Goal: Information Seeking & Learning: Check status

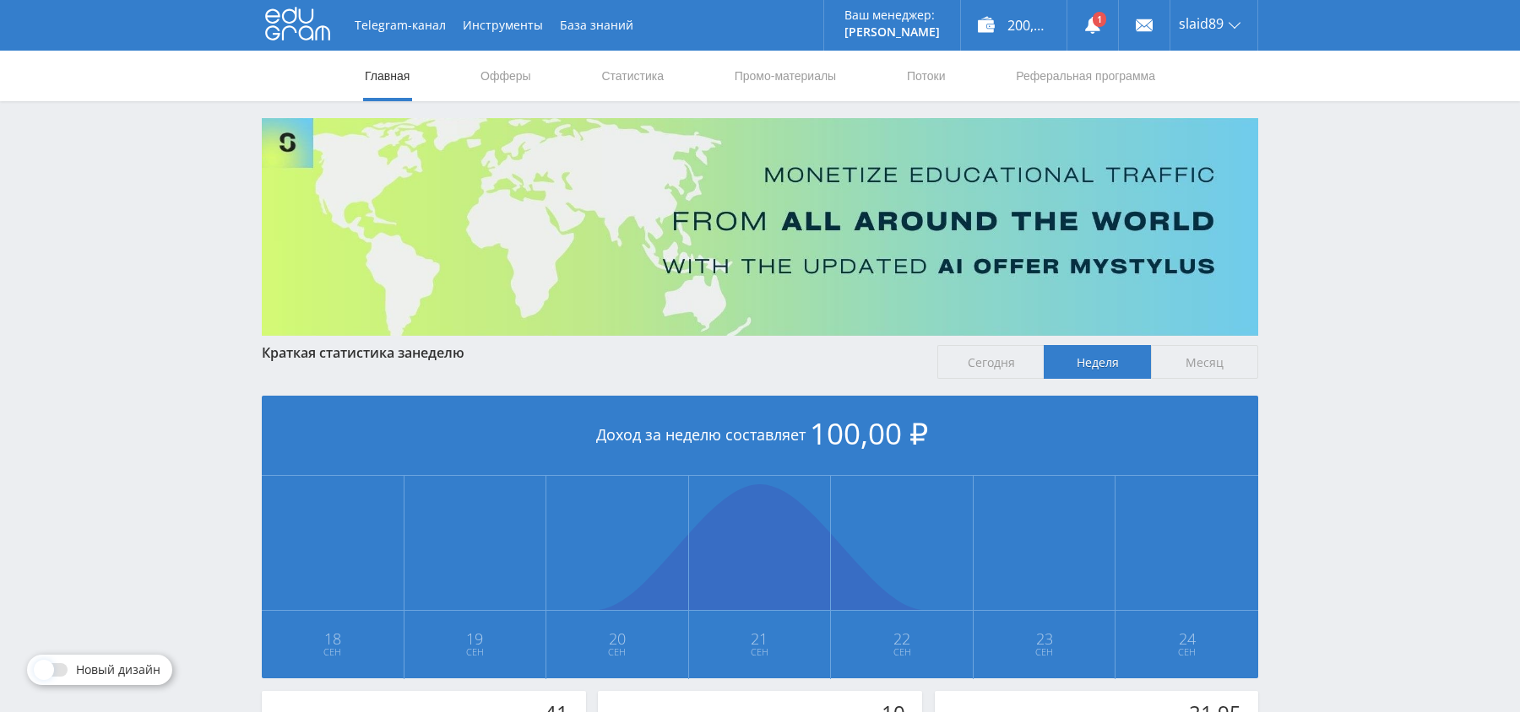
click at [1032, 36] on div "200,21 ₽" at bounding box center [1014, 25] width 106 height 51
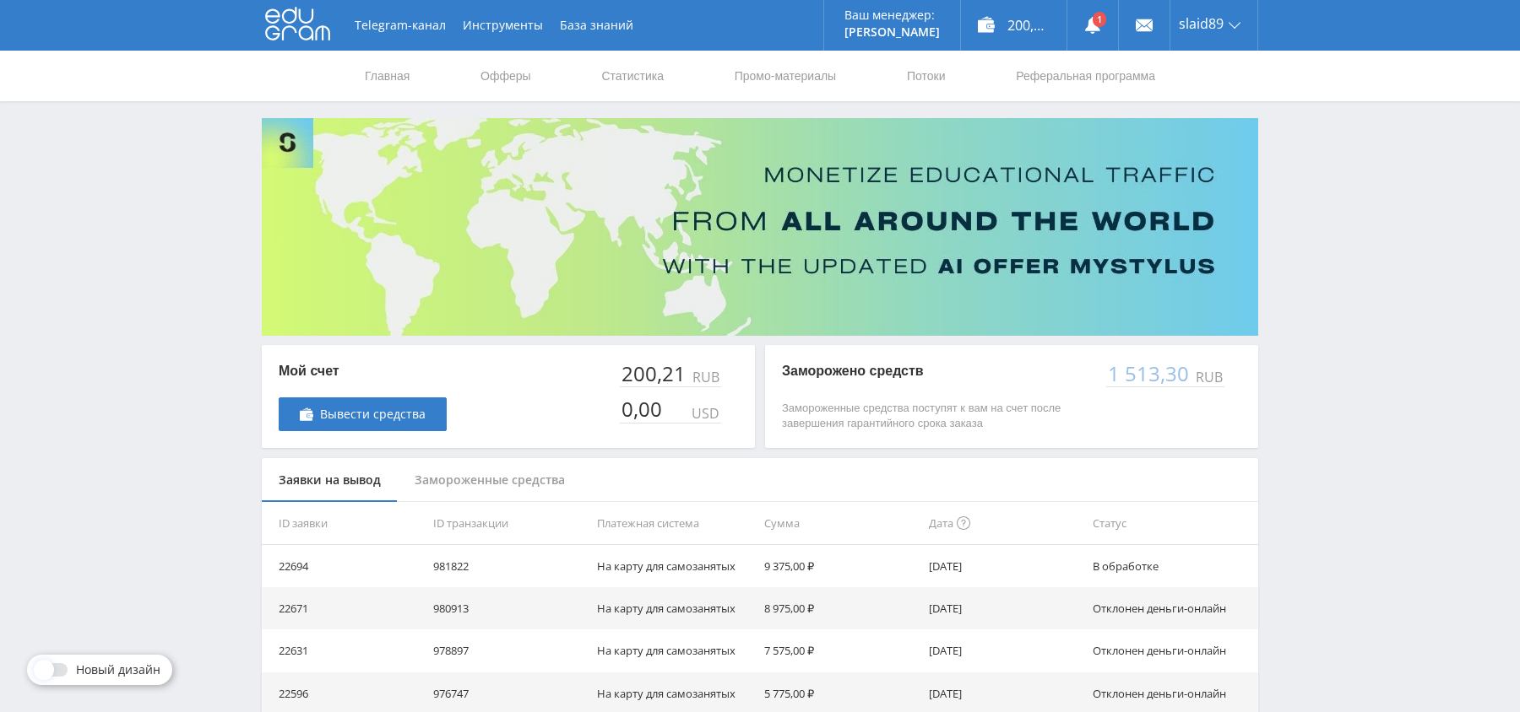
click at [1098, 31] on icon at bounding box center [1092, 25] width 17 height 17
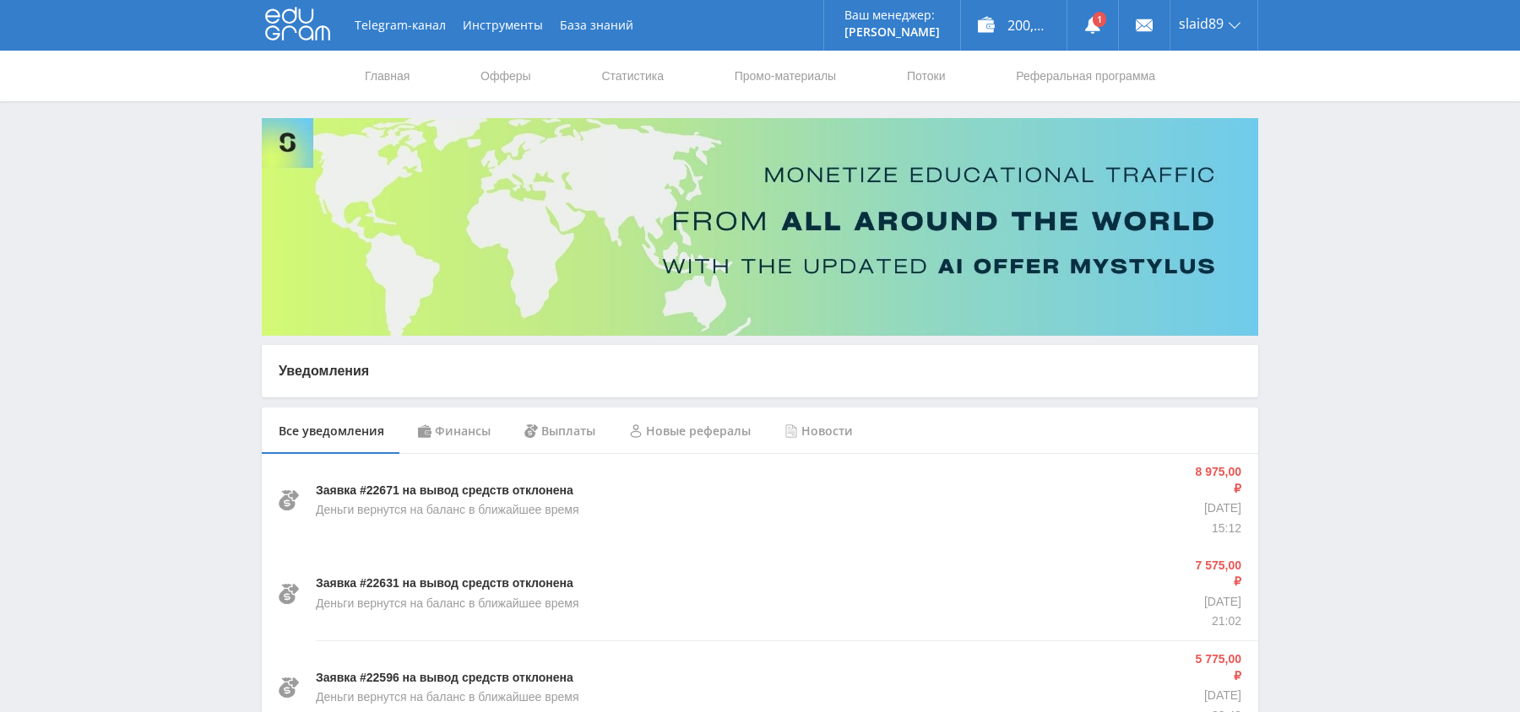
click at [466, 489] on p "Заявка #22671 на вывод средств отклонена" at bounding box center [444, 491] width 257 height 17
click at [580, 442] on div "Выплаты" at bounding box center [559, 431] width 105 height 47
click at [314, 435] on div "Все уведомления" at bounding box center [331, 431] width 139 height 47
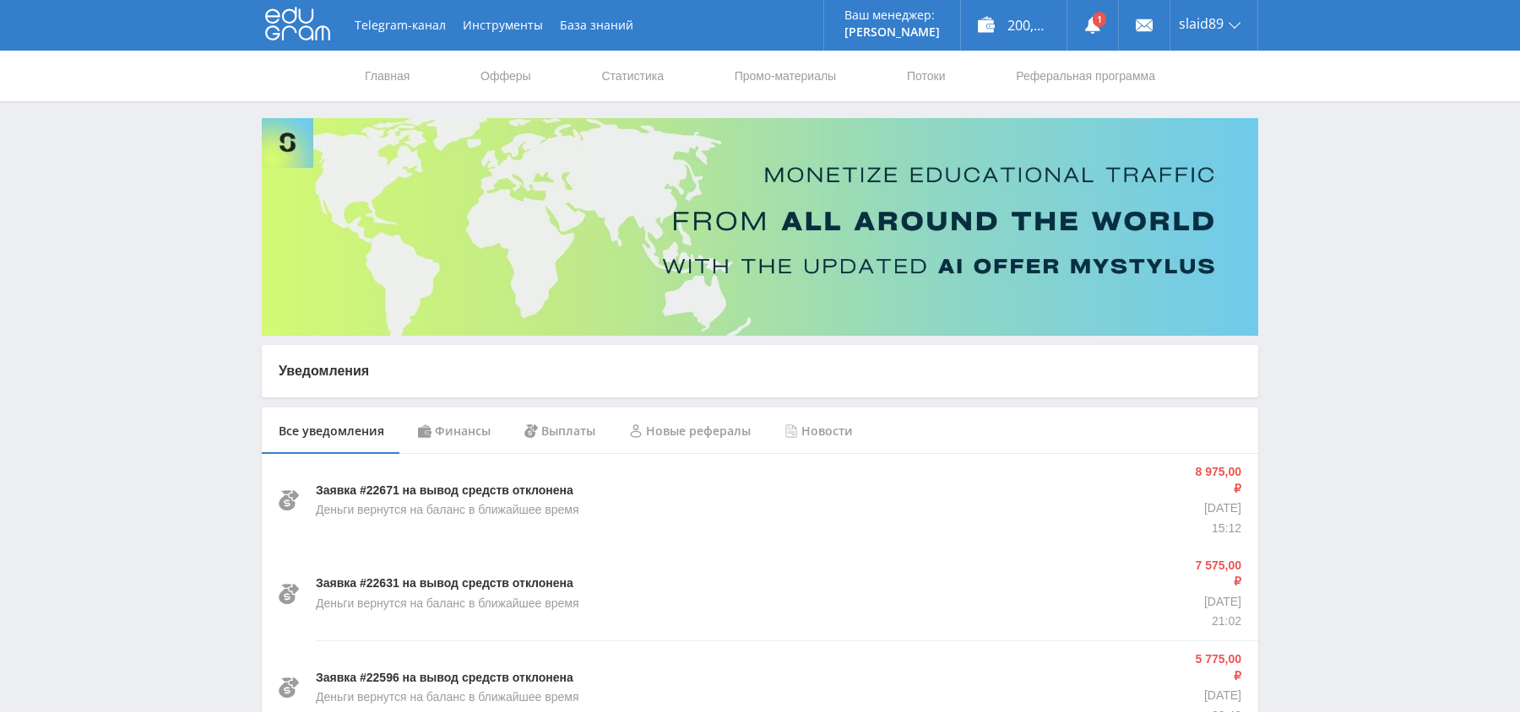
click at [422, 66] on nav "Главная Офферы Статистика Промо-материалы Потоки Реферальная программа" at bounding box center [760, 76] width 794 height 51
click at [412, 75] on nav "Главная Офферы Статистика Промо-материалы Потоки Реферальная программа" at bounding box center [760, 76] width 794 height 51
click at [1006, 11] on div "200,21 ₽" at bounding box center [1014, 25] width 106 height 51
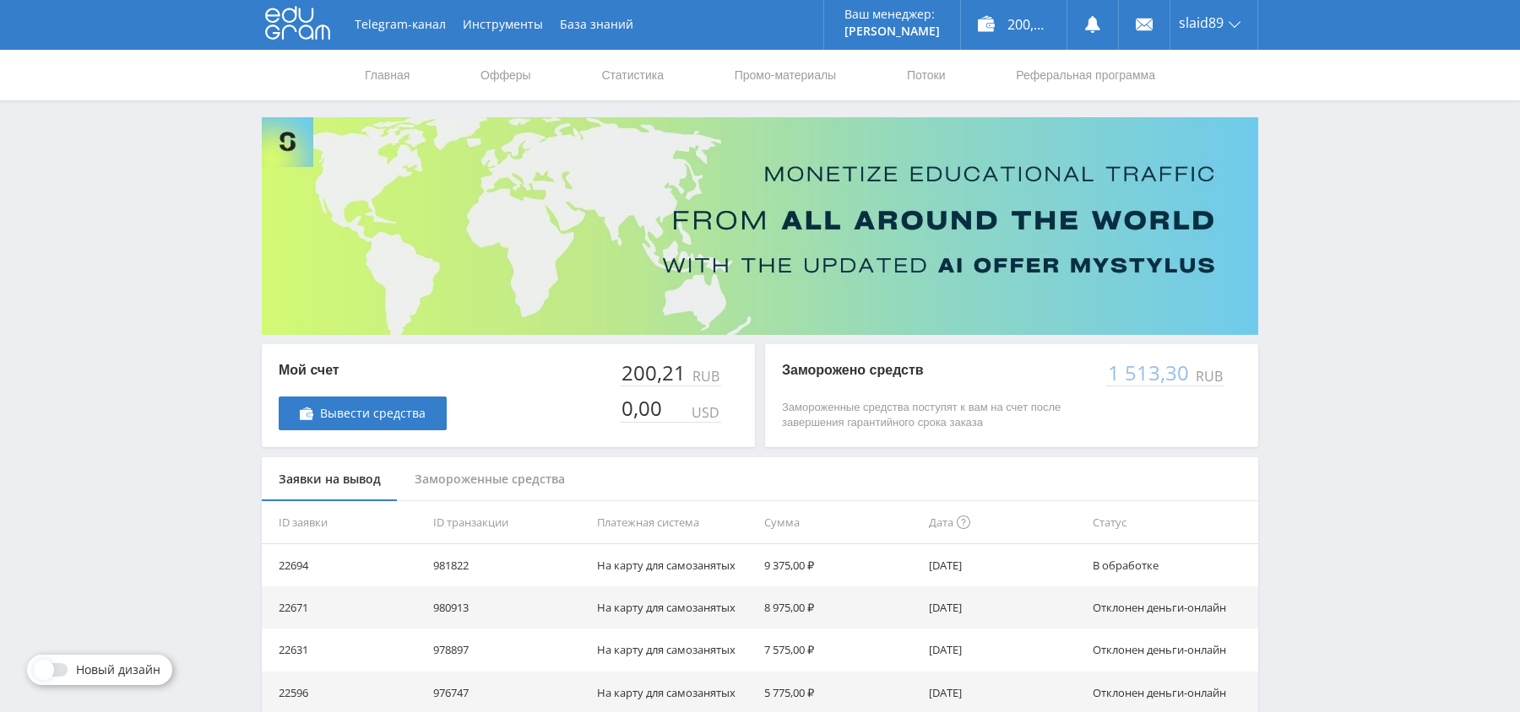
scroll to position [138, 0]
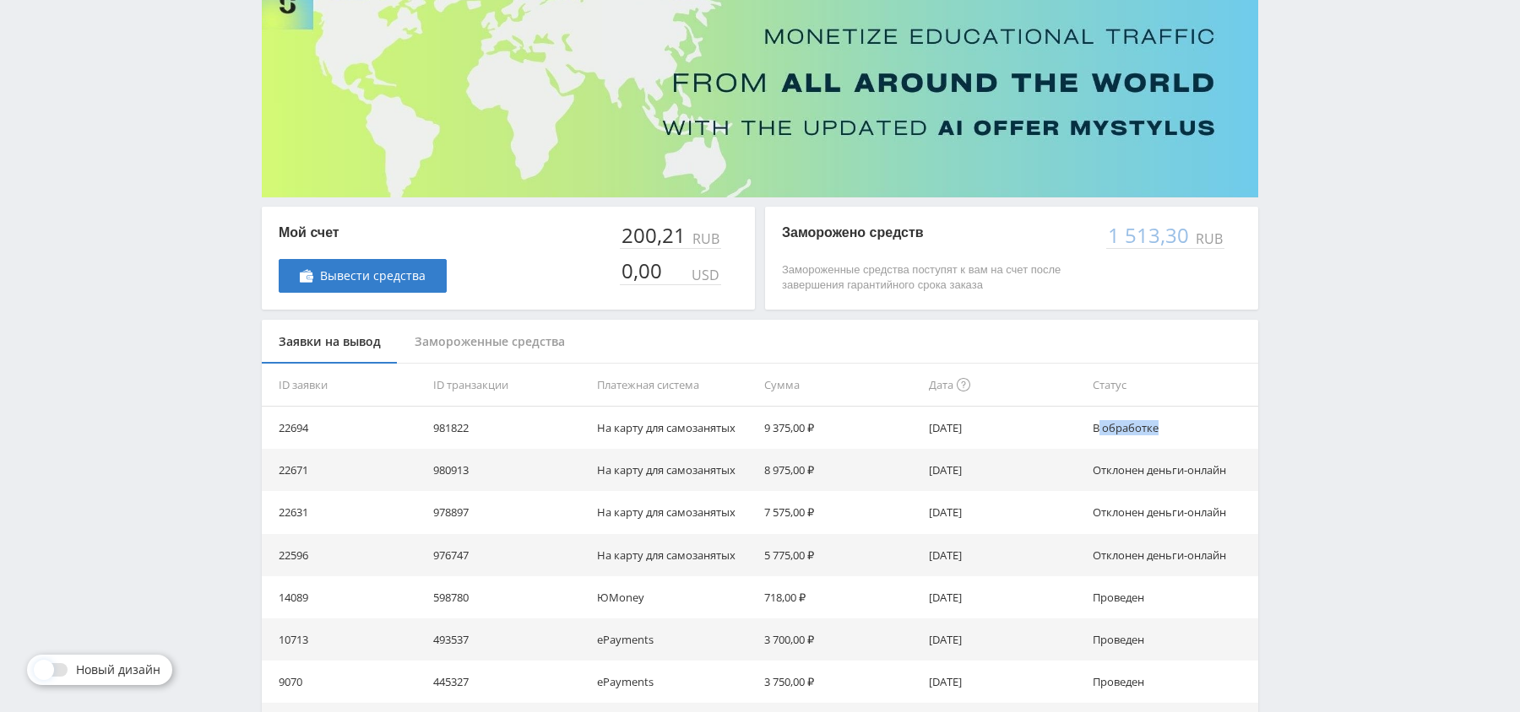
drag, startPoint x: 1098, startPoint y: 433, endPoint x: 1170, endPoint y: 446, distance: 72.9
click at [1170, 446] on td "В обработке" at bounding box center [1172, 428] width 172 height 42
click at [1175, 447] on td "В обработке" at bounding box center [1172, 428] width 172 height 42
drag, startPoint x: 1075, startPoint y: 437, endPoint x: 1135, endPoint y: 436, distance: 59.1
click at [1132, 436] on tr "22694 981822 На карту для самозанятых 9 375,00 ₽ 01.09.2025 В обработке" at bounding box center [760, 428] width 996 height 42
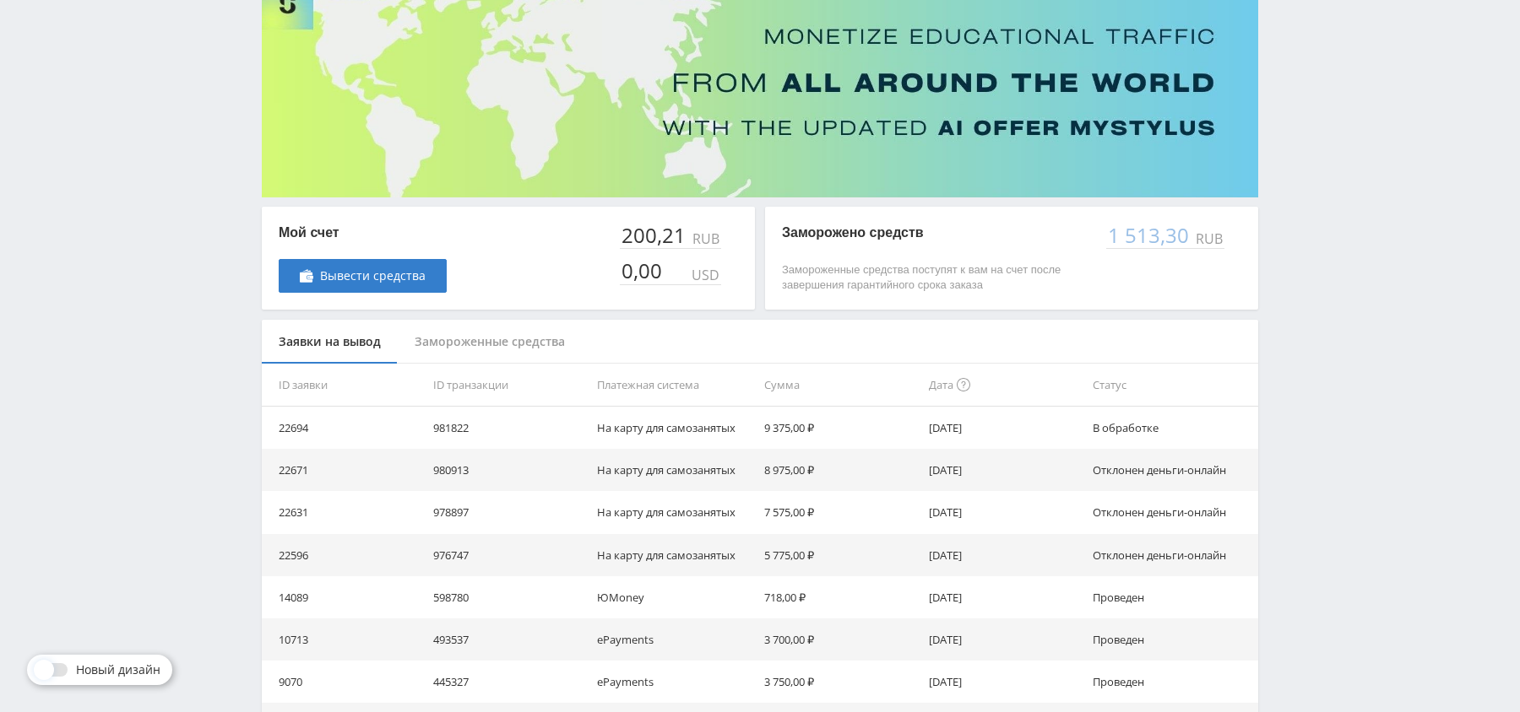
click at [284, 426] on td "22694" at bounding box center [344, 428] width 165 height 42
click at [521, 436] on td "981822" at bounding box center [508, 428] width 165 height 42
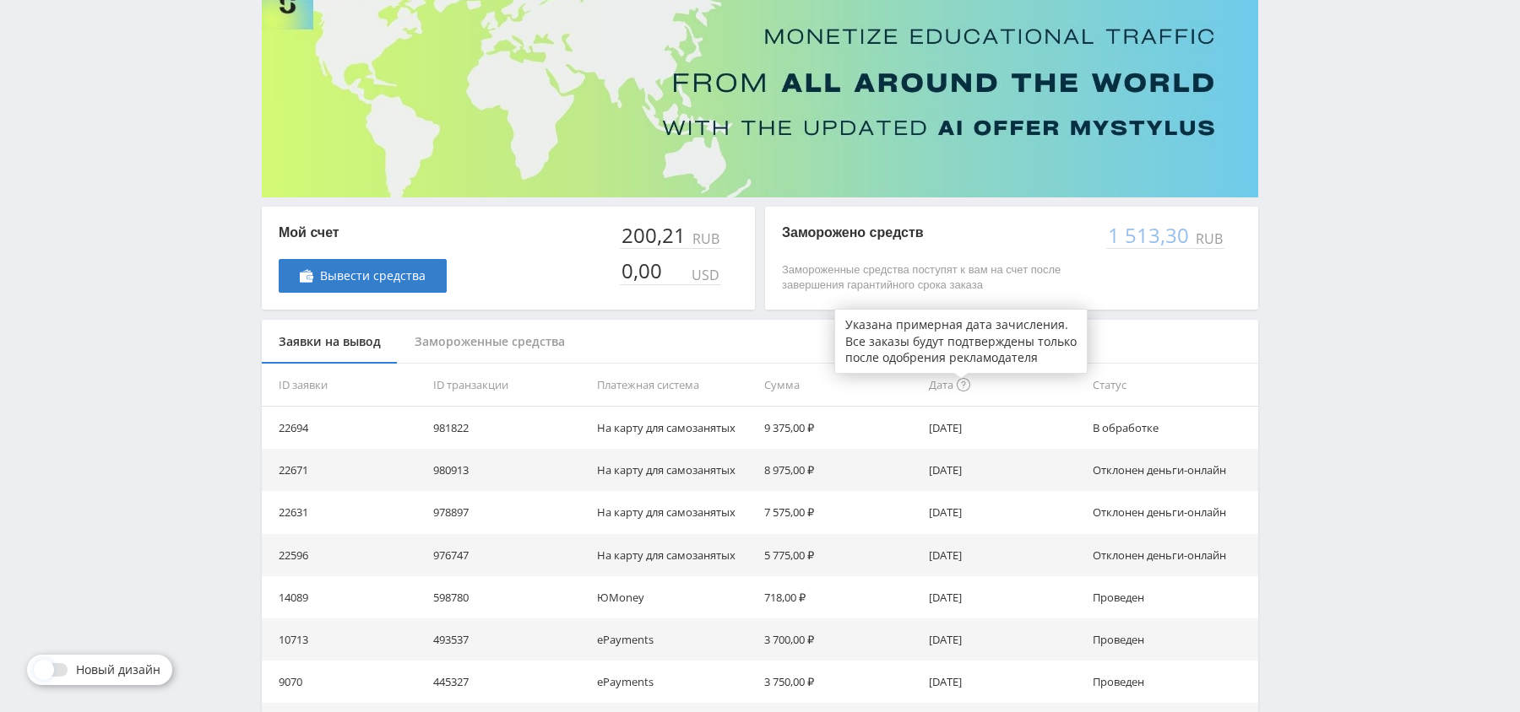
click at [962, 377] on div at bounding box center [961, 379] width 14 height 10
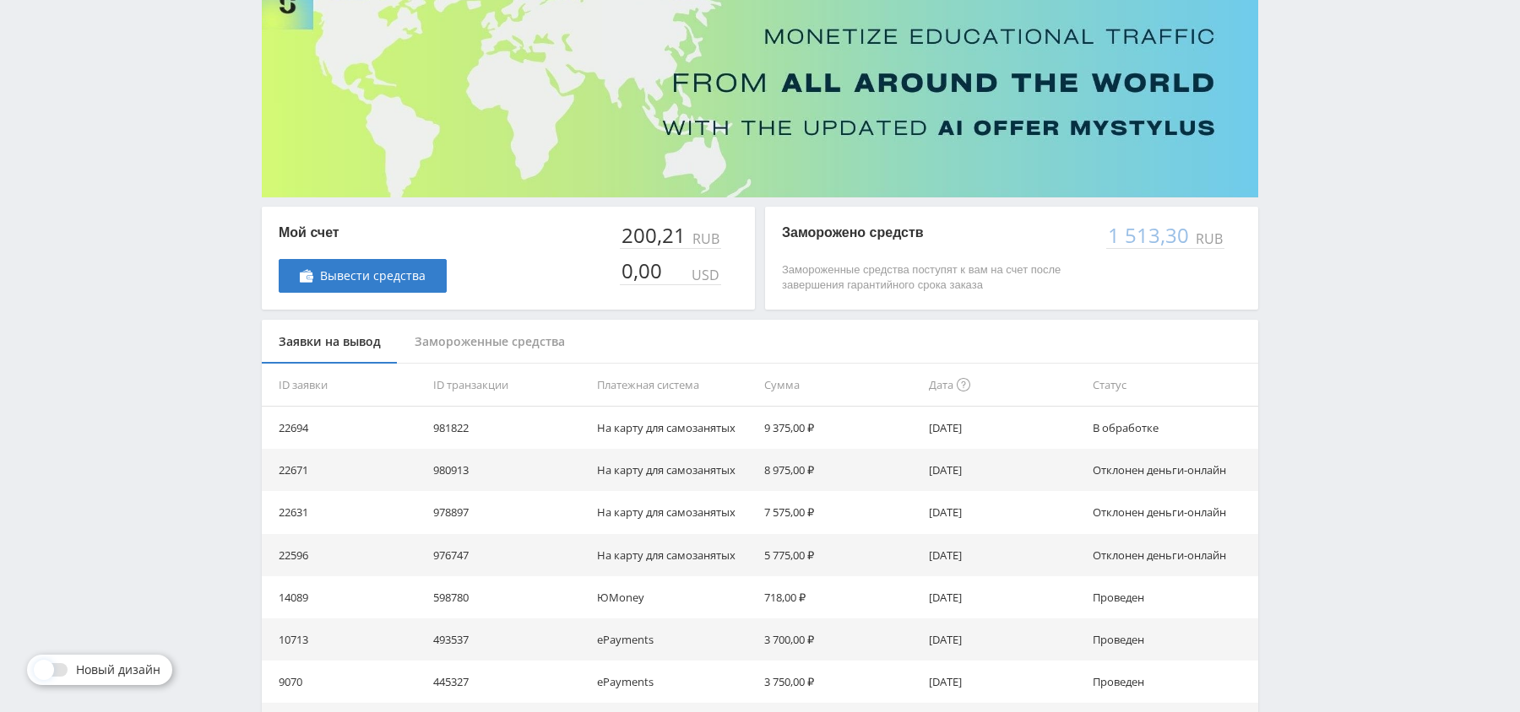
click at [864, 422] on td "9 375,00 ₽" at bounding box center [839, 428] width 165 height 42
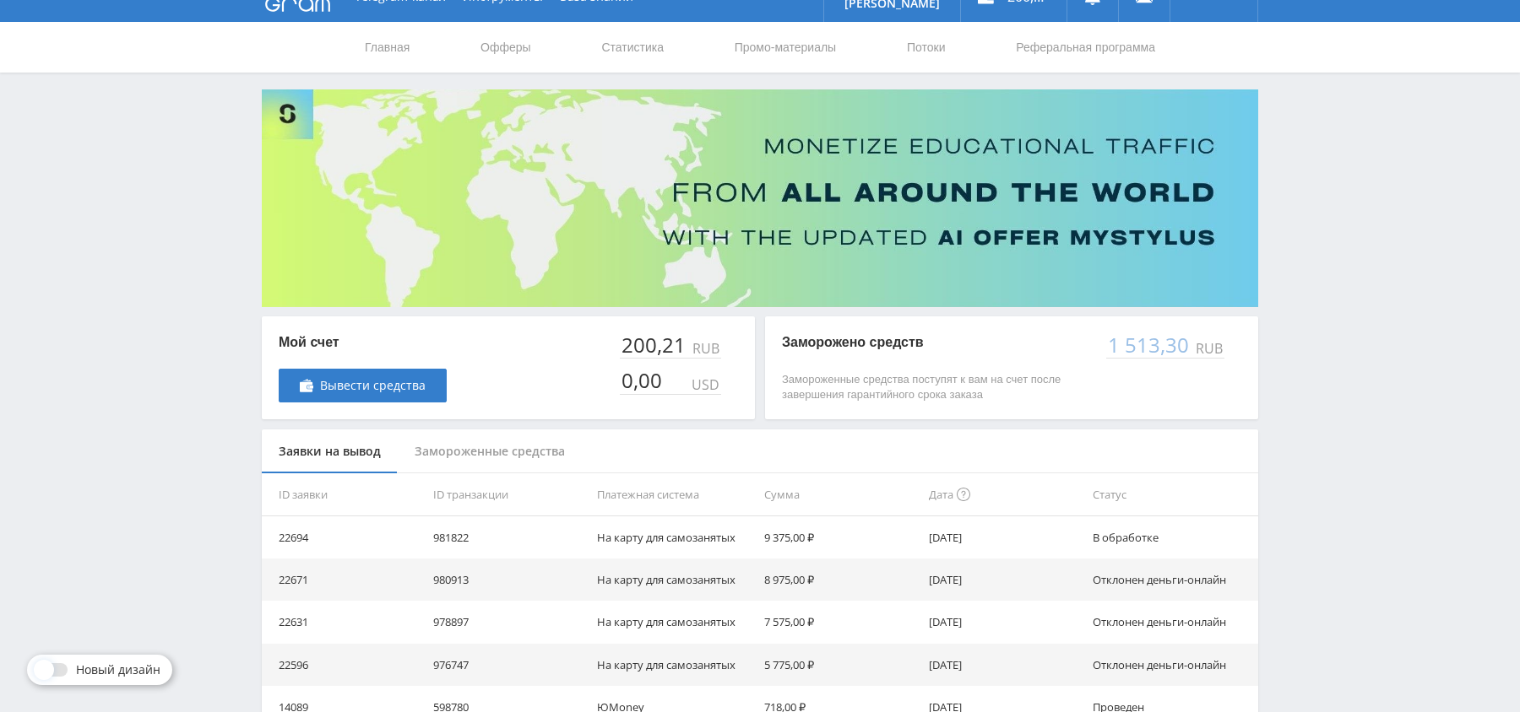
scroll to position [0, 0]
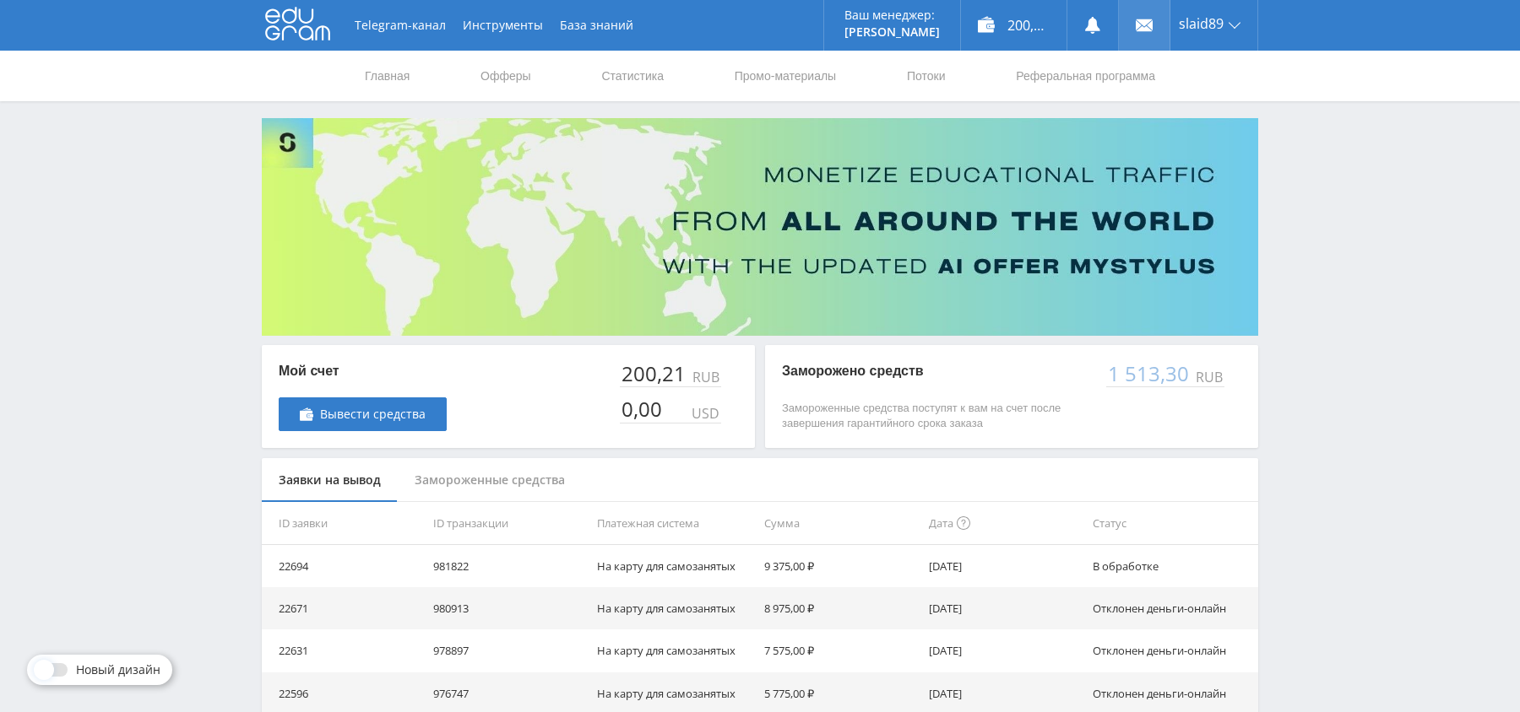
click at [1146, 30] on use at bounding box center [1143, 25] width 17 height 12
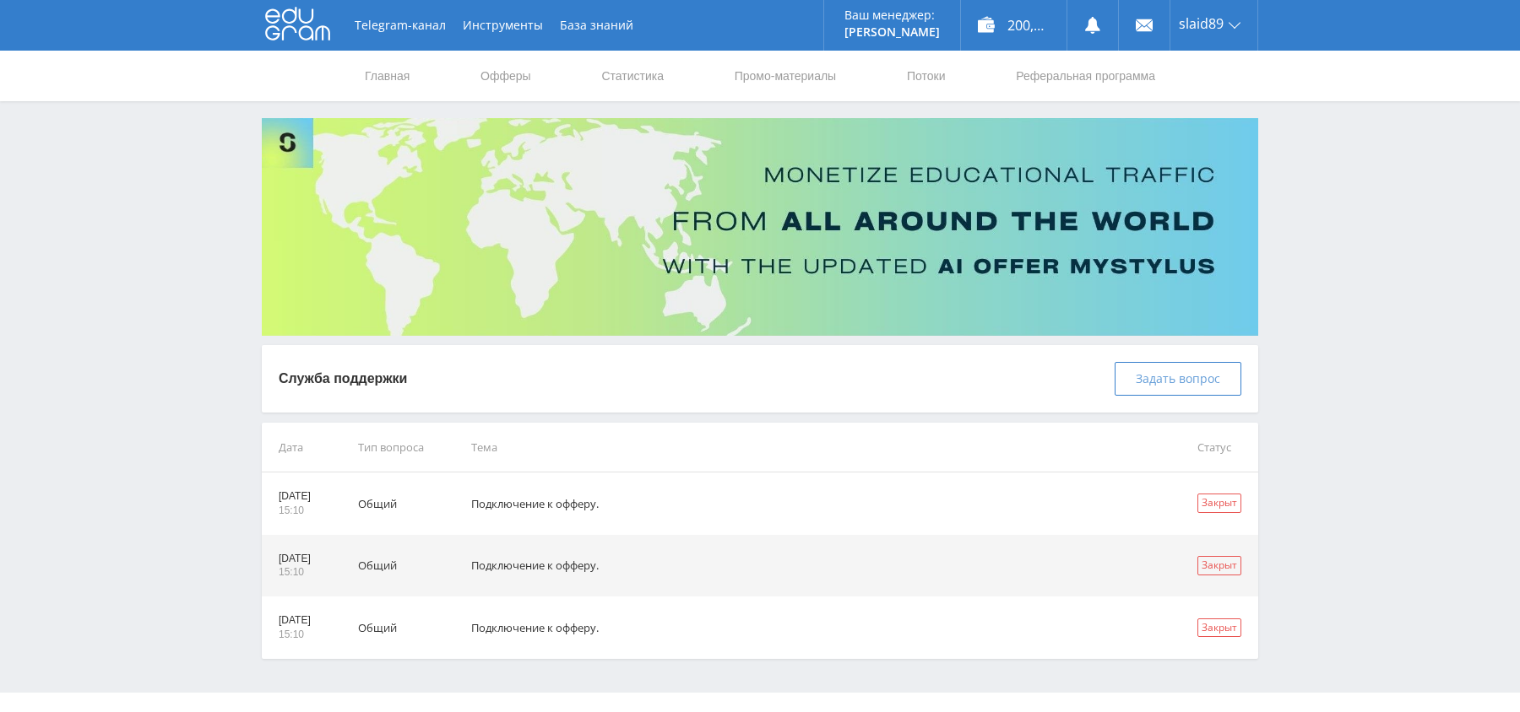
click at [1174, 377] on span "Задать вопрос" at bounding box center [1177, 379] width 84 height 14
click at [1205, 386] on span "Задать вопрос" at bounding box center [1177, 379] width 84 height 14
click at [1168, 381] on span "Задать вопрос" at bounding box center [1177, 379] width 84 height 14
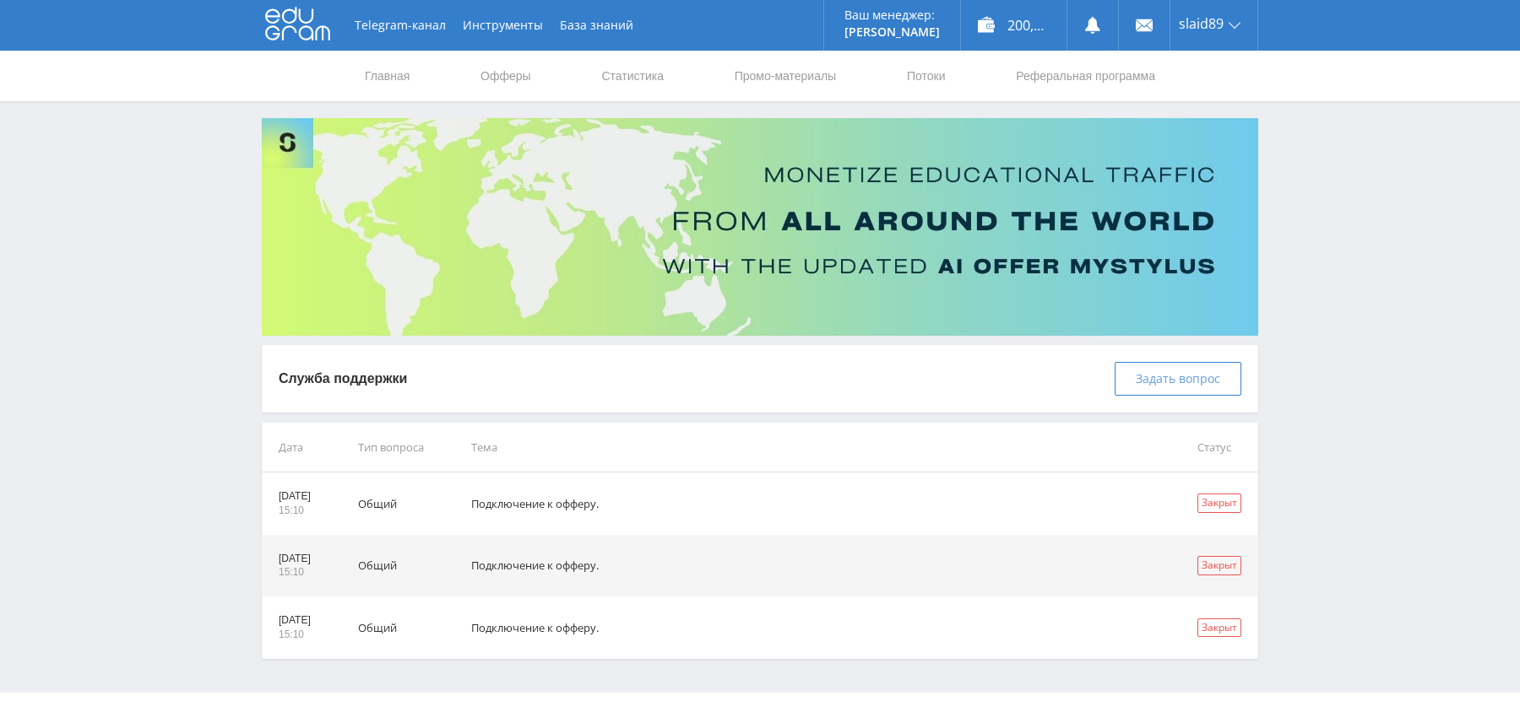
click at [1168, 381] on span "Задать вопрос" at bounding box center [1177, 379] width 84 height 14
click at [1299, 291] on div "Telegram-канал Инструменты База знаний Ваш менеджер: Alex Alex Online @edugram_…" at bounding box center [760, 372] width 1520 height 744
click at [1179, 379] on span "Задать вопрос" at bounding box center [1177, 379] width 84 height 14
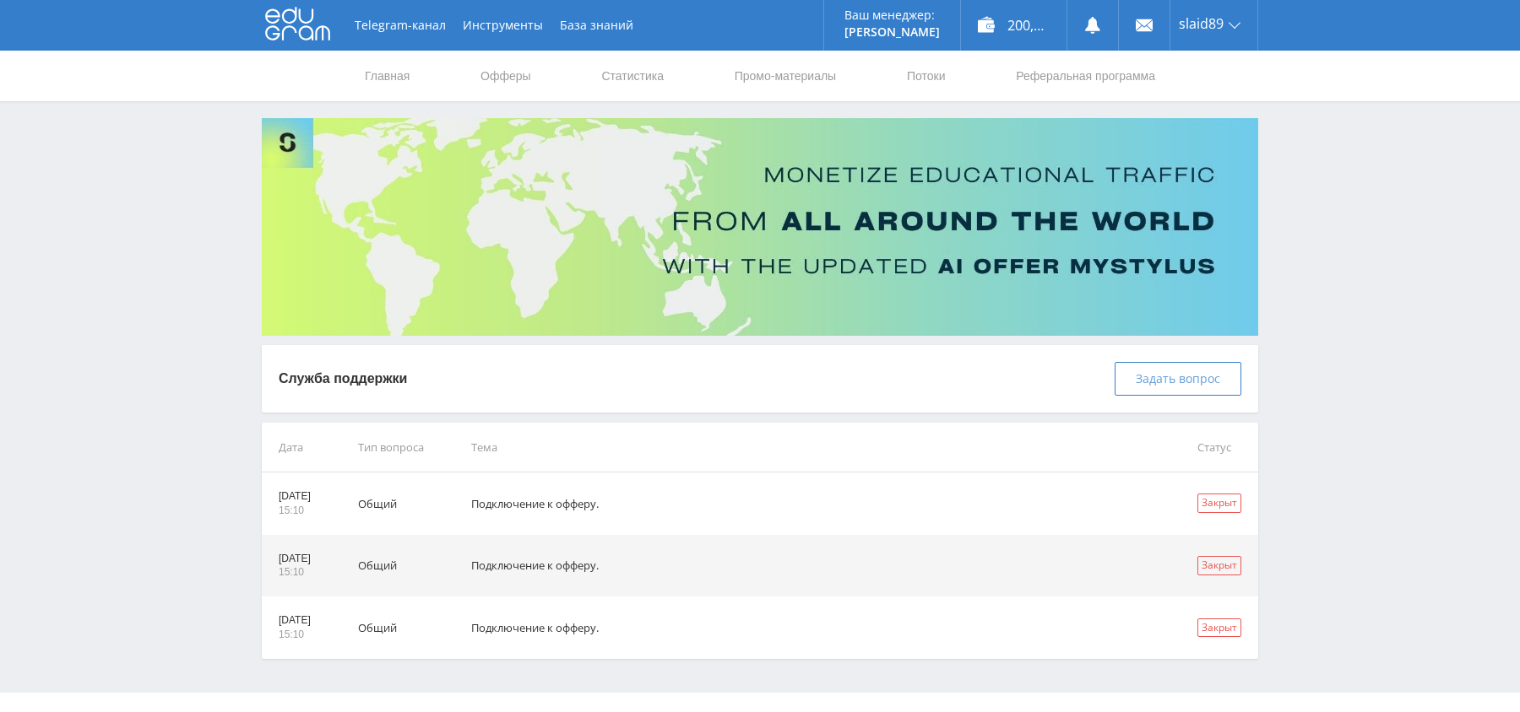
click at [1179, 379] on span "Задать вопрос" at bounding box center [1177, 379] width 84 height 14
click at [1157, 379] on span "Задать вопрос" at bounding box center [1177, 379] width 84 height 14
click at [1106, 510] on td "Подключение к офферу." at bounding box center [810, 504] width 726 height 62
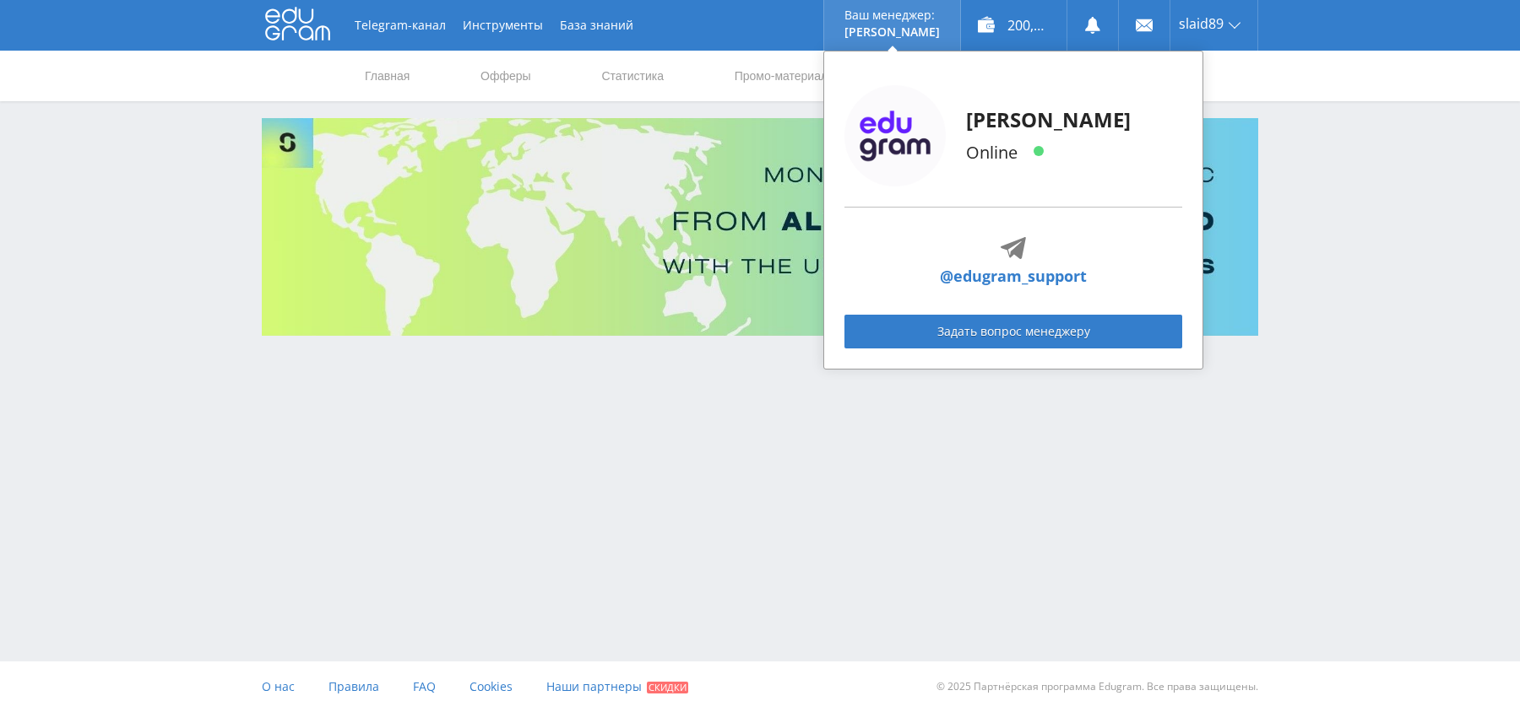
click at [880, 26] on p "[PERSON_NAME]" at bounding box center [891, 32] width 95 height 14
click at [1002, 336] on link "Задать вопрос менеджеру" at bounding box center [1013, 332] width 338 height 34
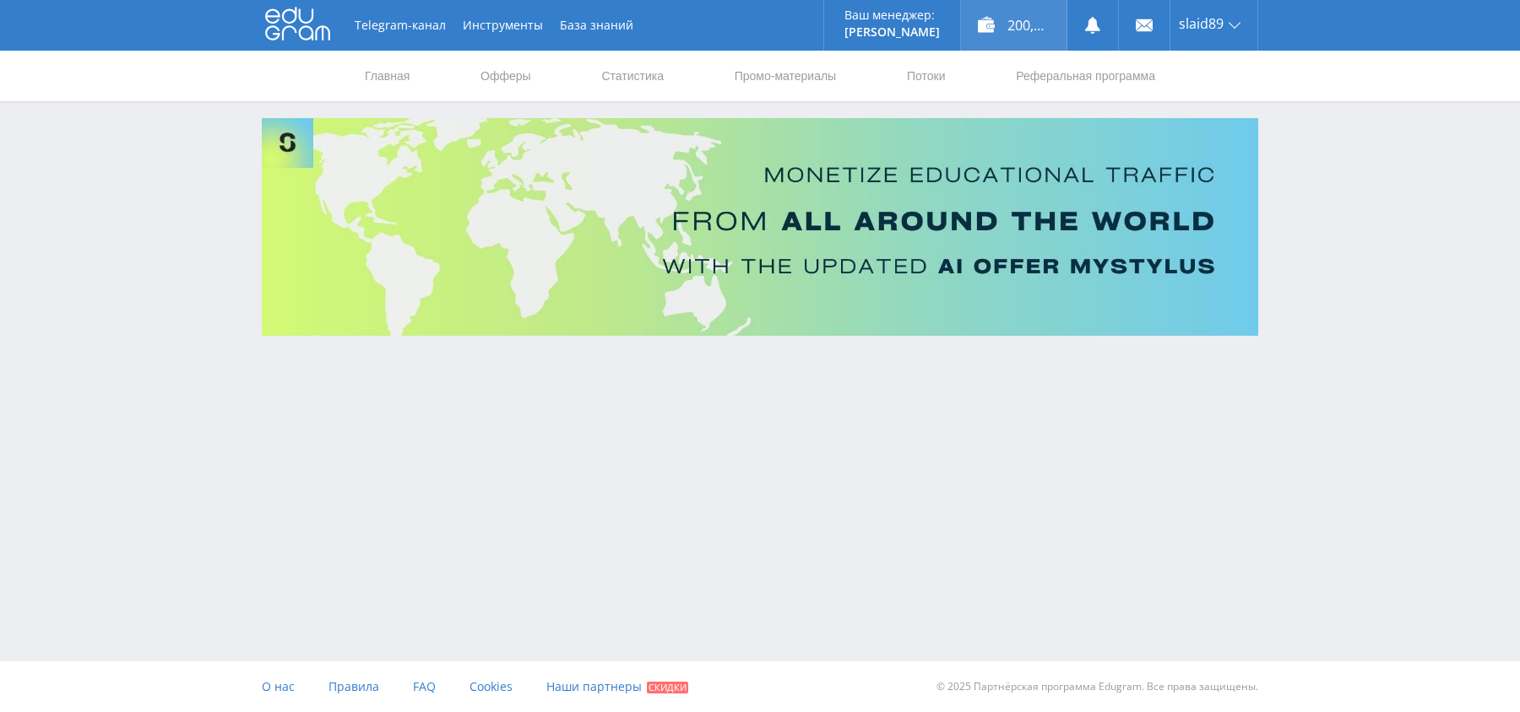
click at [986, 33] on div "200,21 ₽" at bounding box center [1014, 25] width 106 height 51
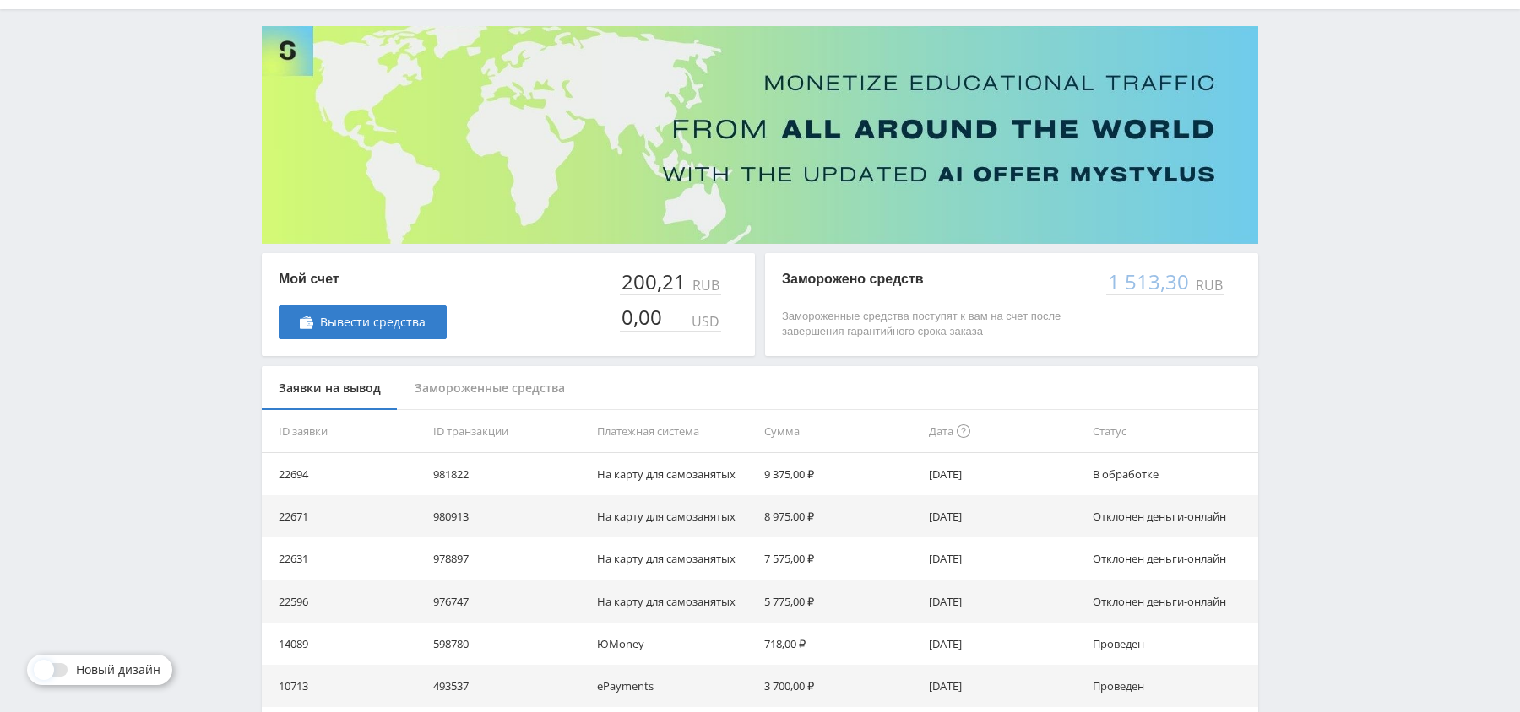
scroll to position [101, 0]
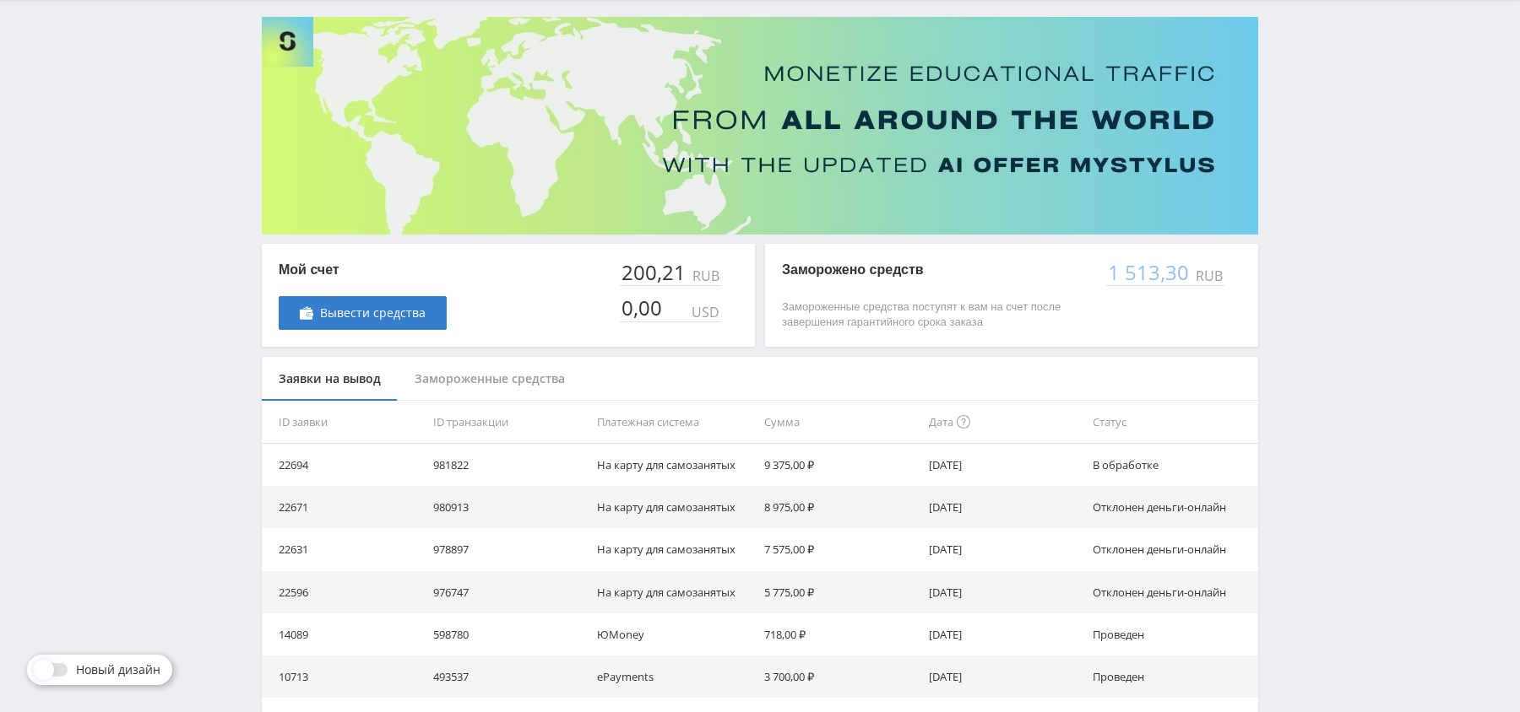
click at [291, 458] on td "22694" at bounding box center [344, 465] width 165 height 42
copy td "22694"
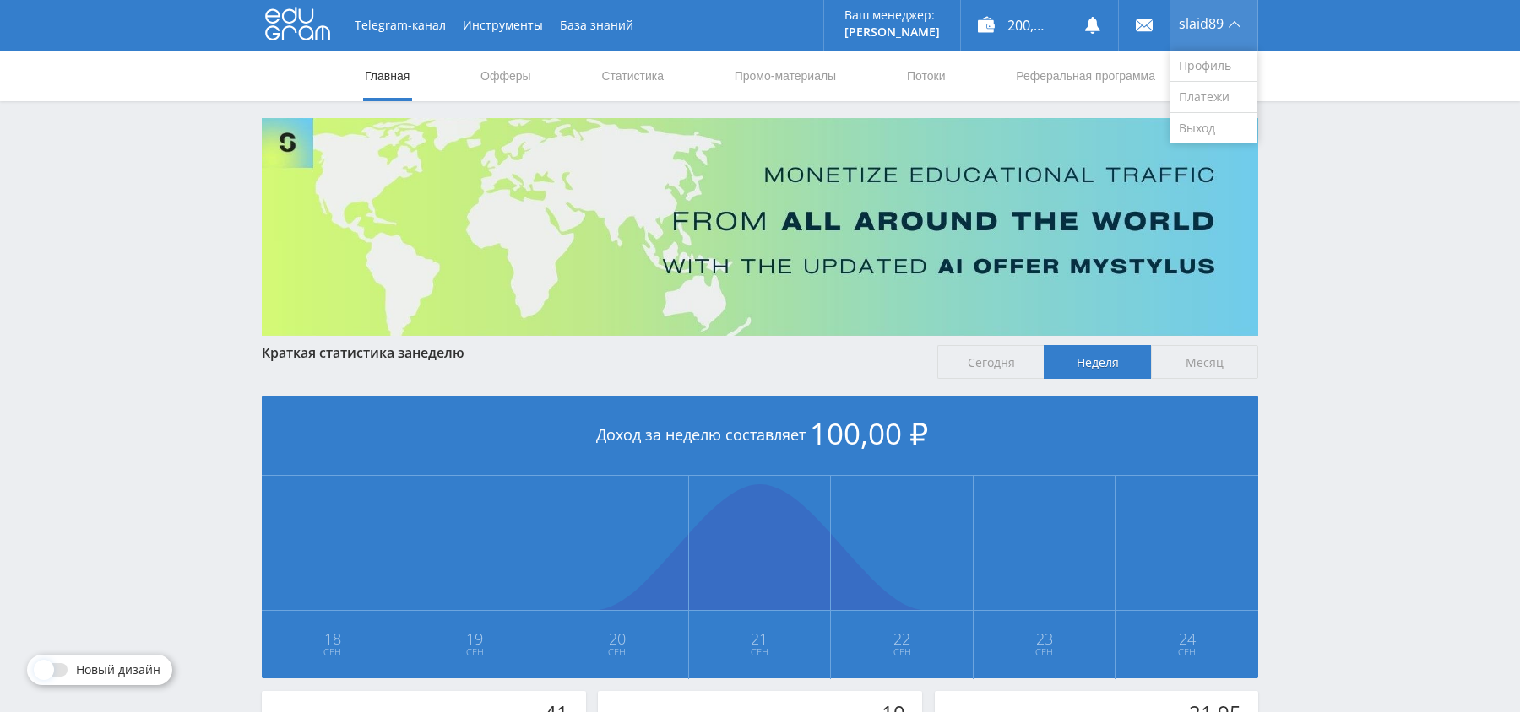
click at [1233, 17] on div "slaid89" at bounding box center [1213, 25] width 87 height 51
click at [1206, 65] on link "Профиль" at bounding box center [1213, 66] width 87 height 31
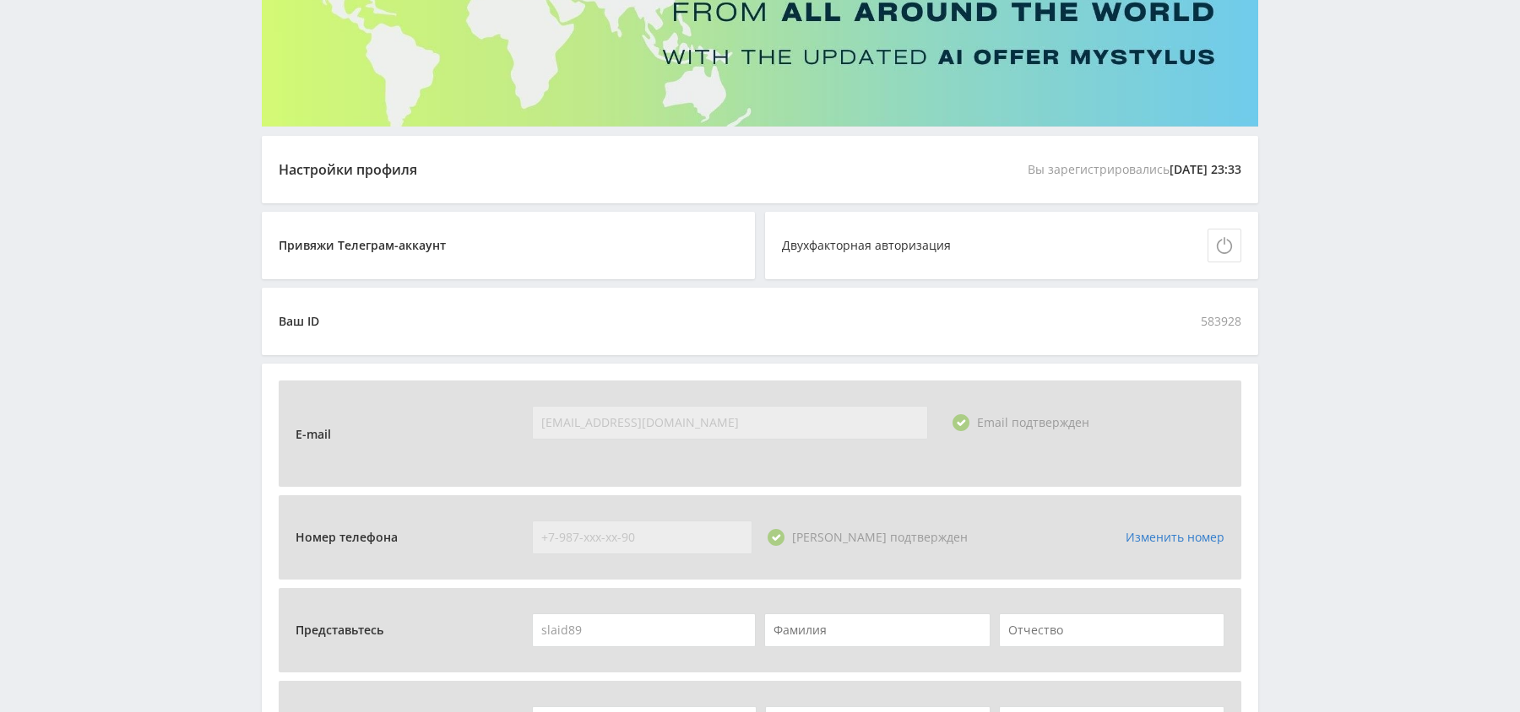
scroll to position [225, 0]
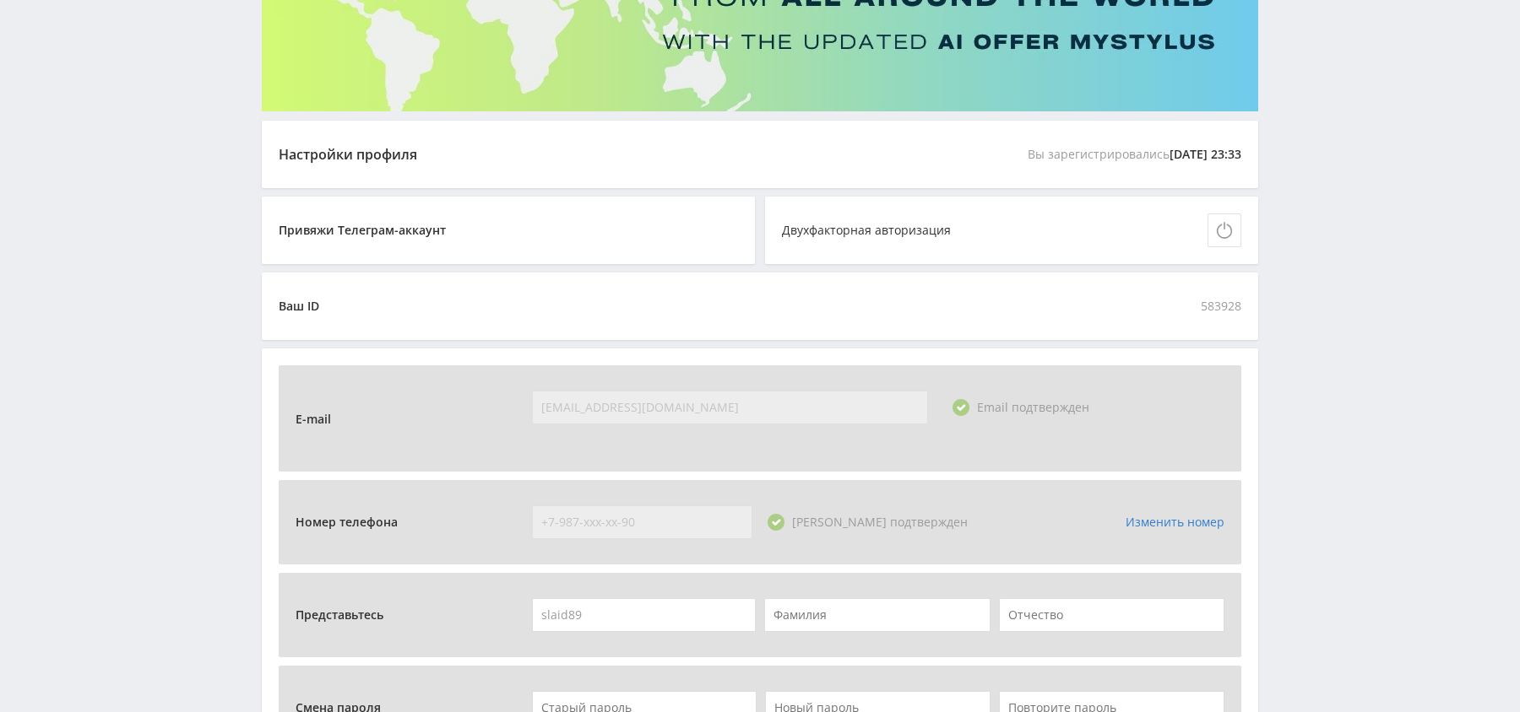
click at [1228, 306] on span "583928" at bounding box center [1220, 307] width 41 height 34
copy span "583928"
